Goal: Task Accomplishment & Management: Manage account settings

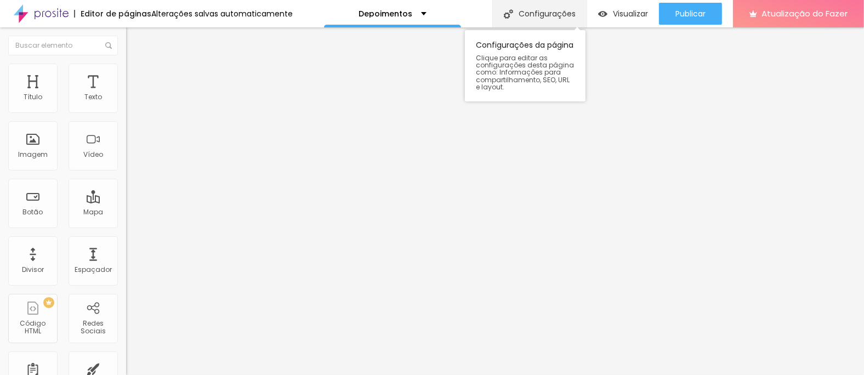
click at [554, 13] on font "Configurações" at bounding box center [547, 13] width 57 height 11
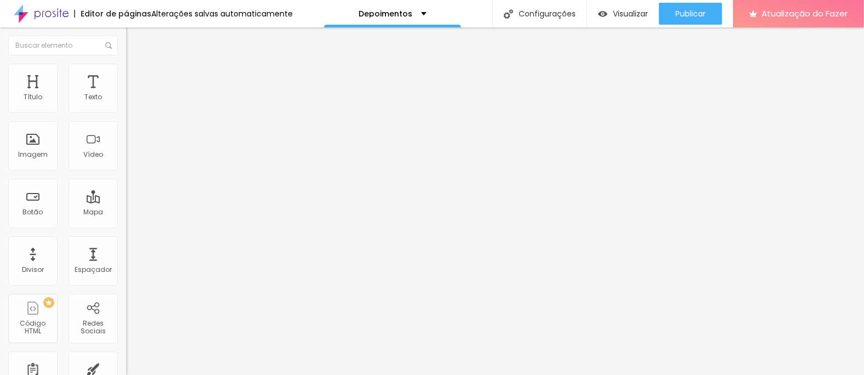
drag, startPoint x: 333, startPoint y: 159, endPoint x: 468, endPoint y: 160, distance: 134.4
type input "/oqueosclientesdizem"
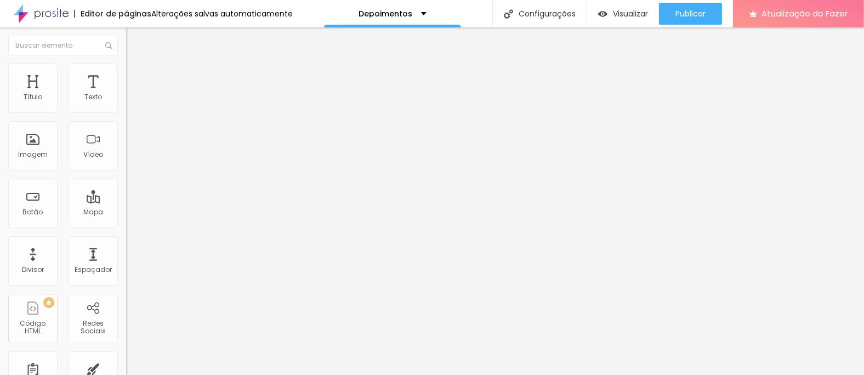
click at [631, 16] on font "Visualizar" at bounding box center [630, 13] width 35 height 11
